Goal: Information Seeking & Learning: Learn about a topic

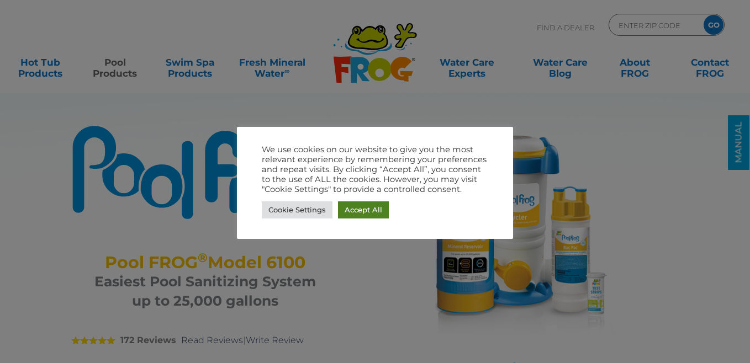
click at [354, 211] on link "Accept All" at bounding box center [363, 209] width 51 height 17
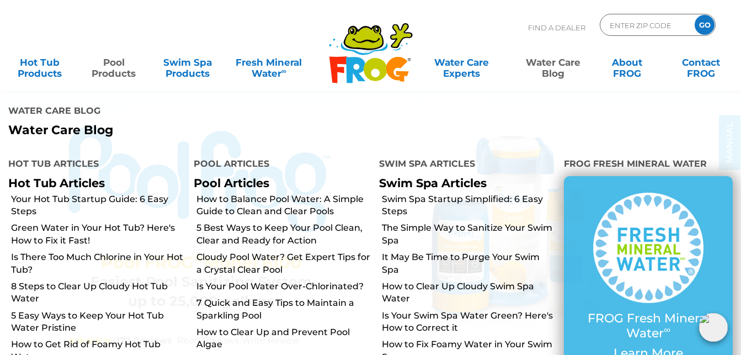
click at [549, 63] on link "Water Care Blog" at bounding box center [553, 62] width 57 height 22
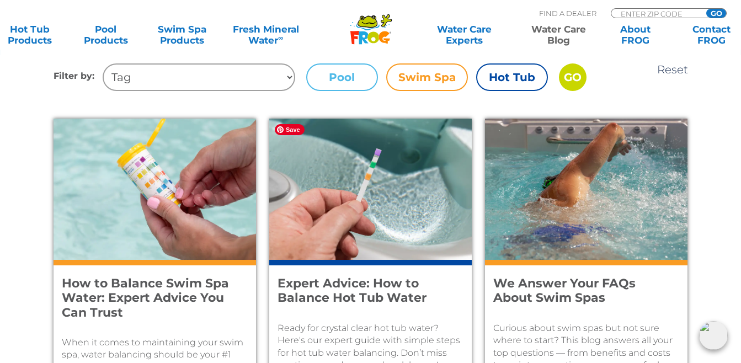
scroll to position [397, 0]
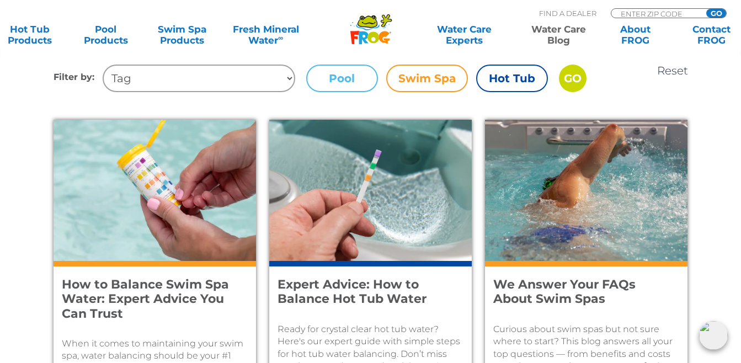
click at [345, 73] on label "Pool" at bounding box center [342, 79] width 72 height 28
click at [0, 0] on input "Pool" at bounding box center [0, 0] width 0 height 0
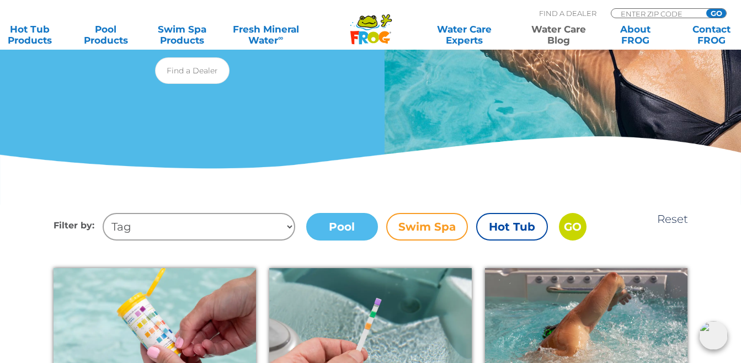
scroll to position [243, 0]
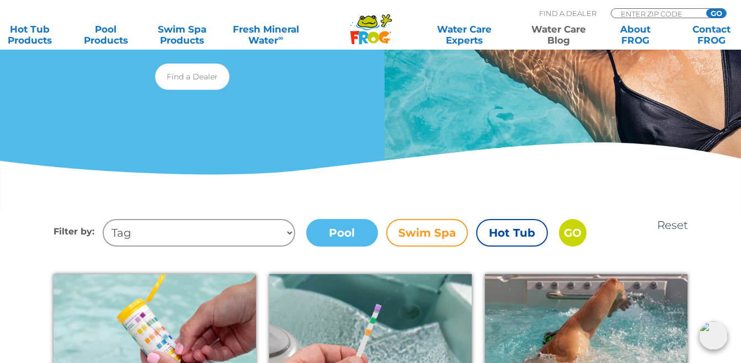
click at [572, 235] on input "GO" at bounding box center [573, 233] width 28 height 28
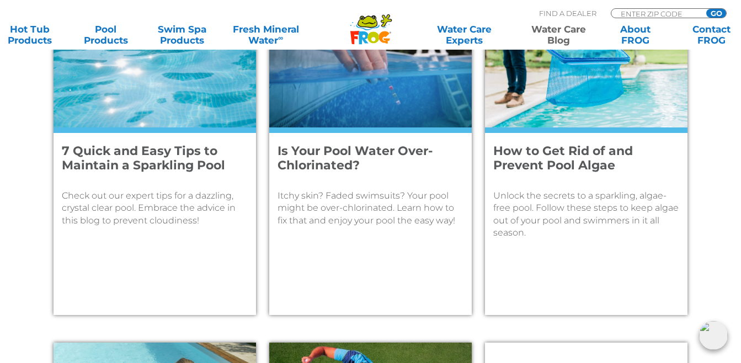
scroll to position [1214, 0]
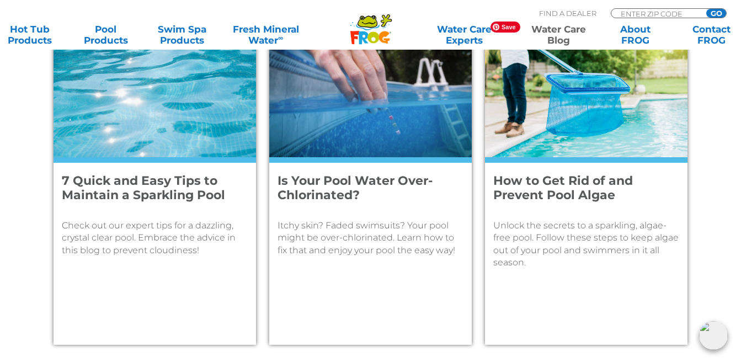
click at [529, 88] on img at bounding box center [586, 86] width 203 height 141
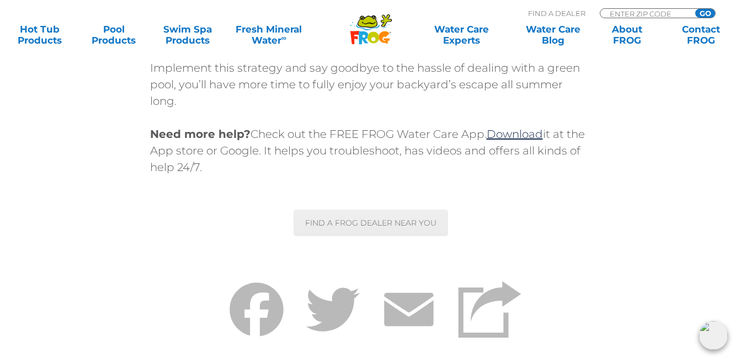
scroll to position [6359, 0]
